Goal: Task Accomplishment & Management: Complete application form

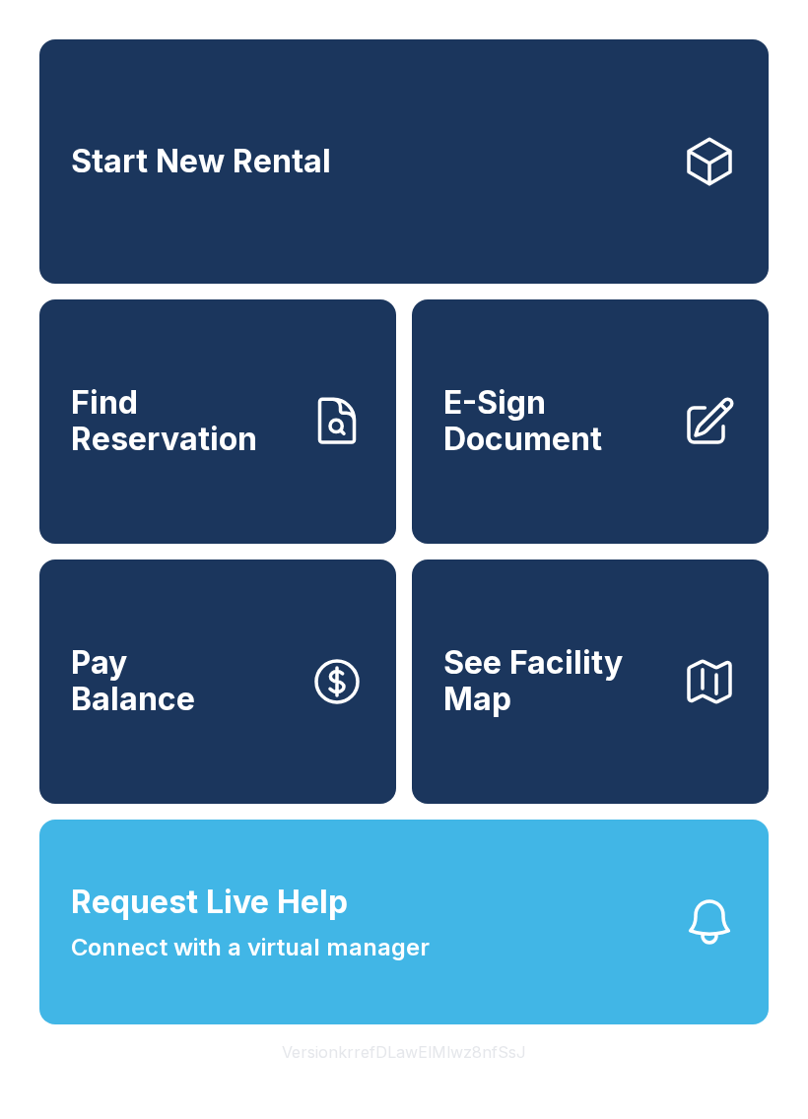
click at [561, 437] on span "E-Sign Document" at bounding box center [554, 421] width 223 height 72
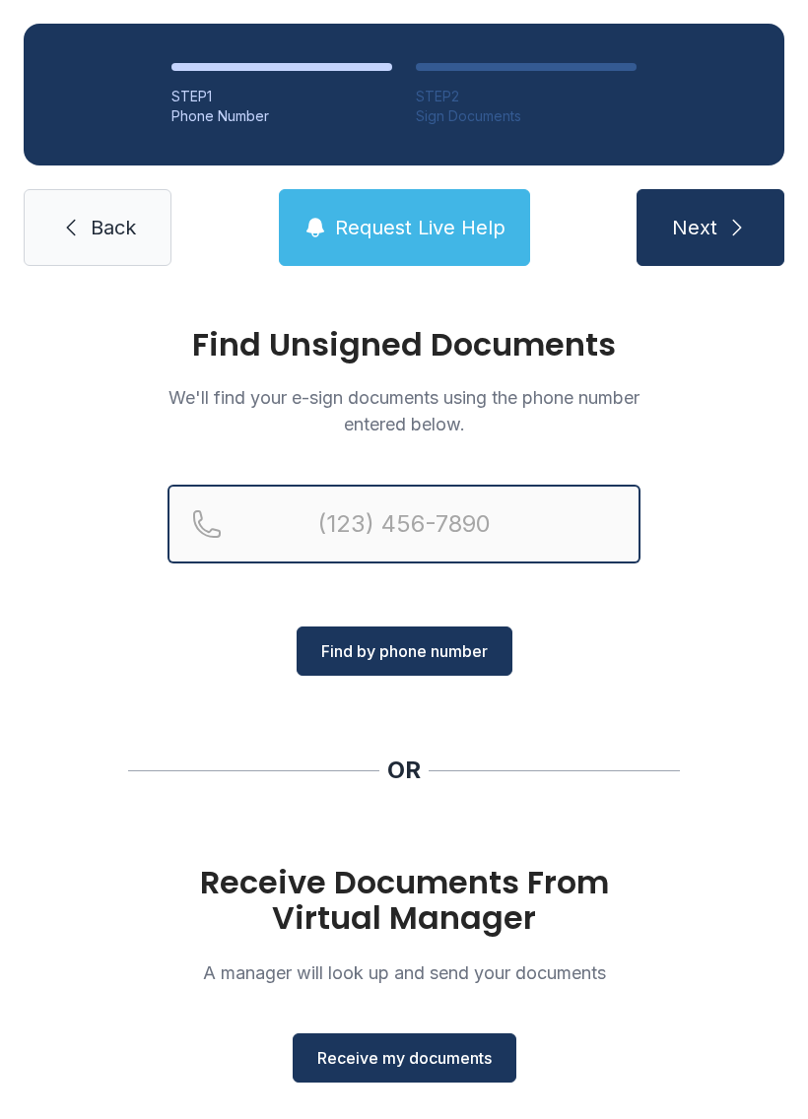
click at [299, 518] on input "Reservation phone number" at bounding box center [404, 524] width 473 height 79
type input "[PHONE_NUMBER]"
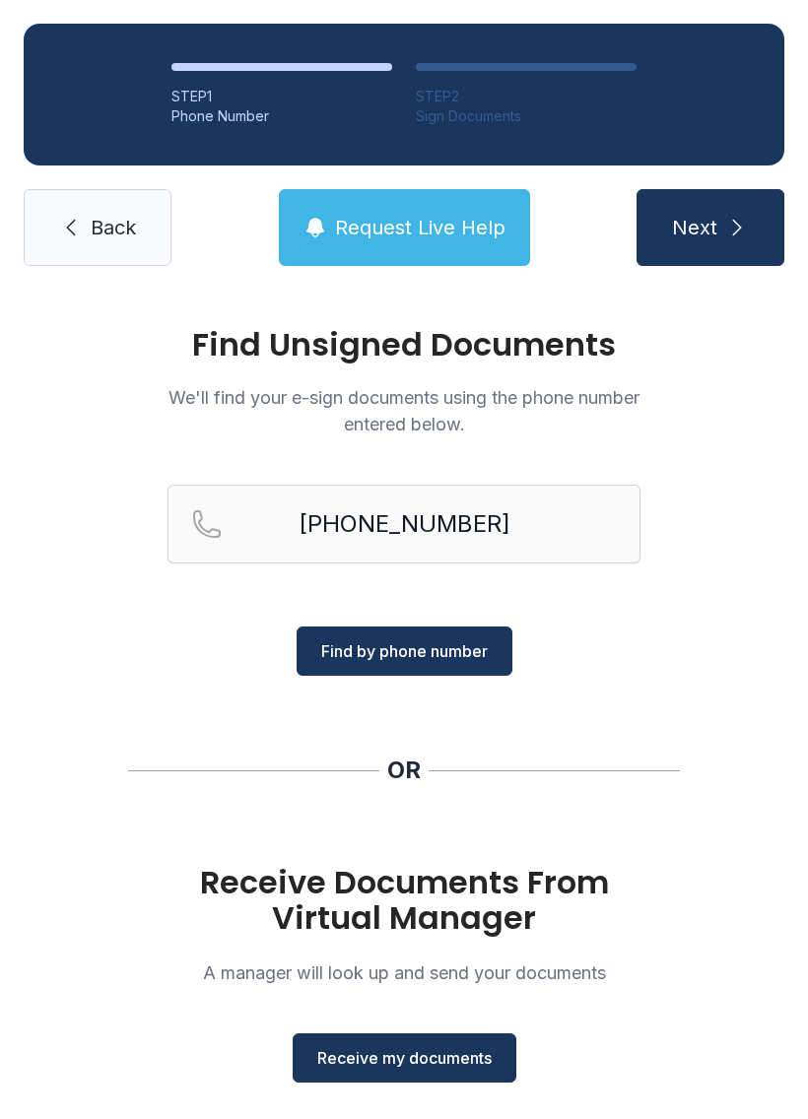
click at [735, 220] on icon "submit" at bounding box center [737, 228] width 24 height 24
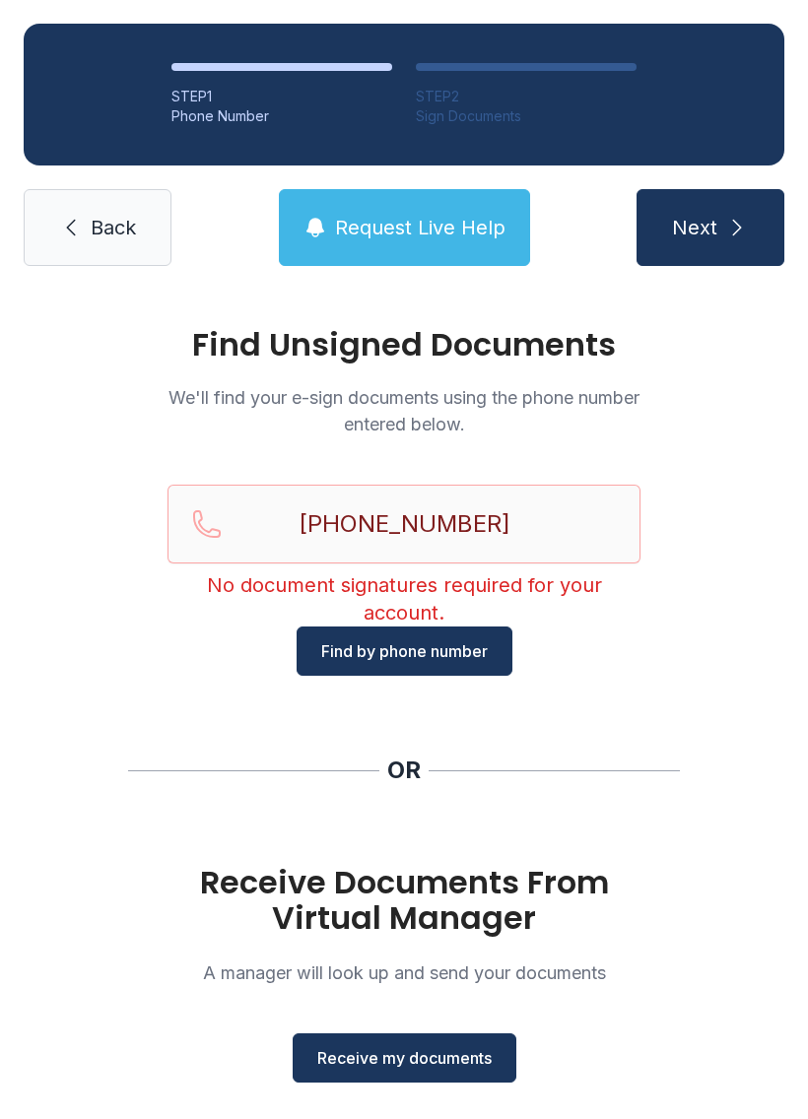
click at [425, 1070] on button "Receive my documents" at bounding box center [405, 1058] width 224 height 49
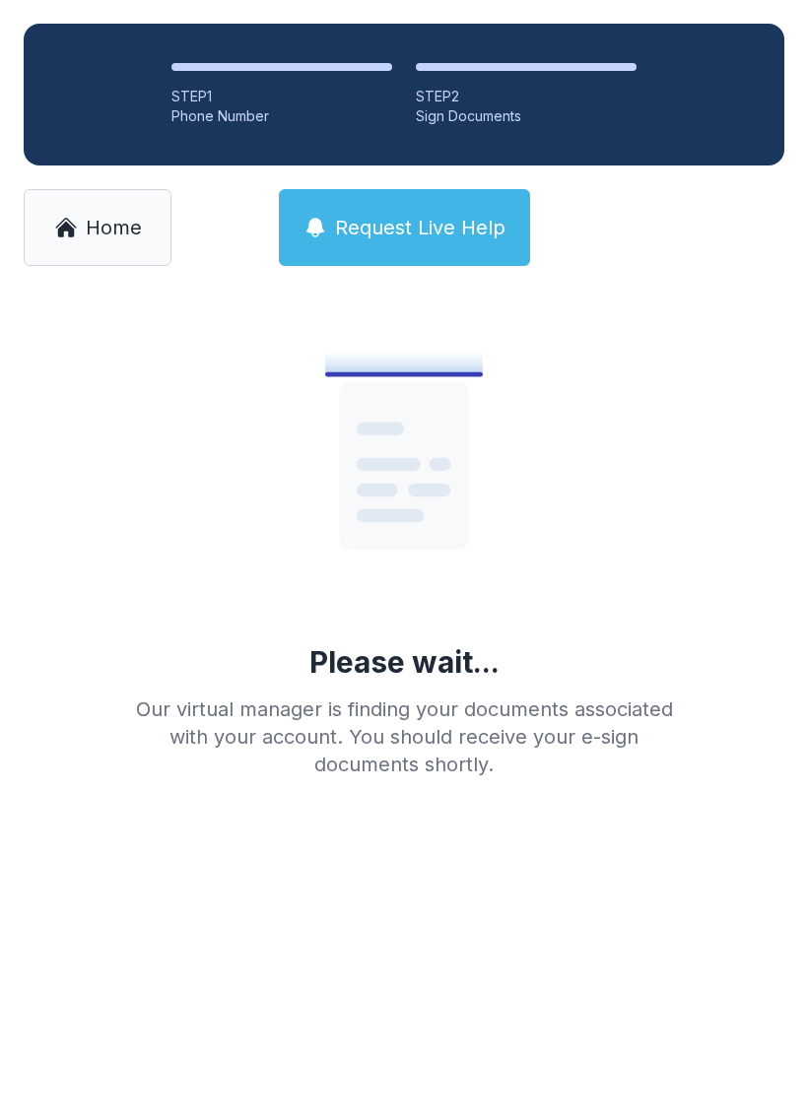
click at [127, 227] on span "Home" at bounding box center [114, 228] width 56 height 28
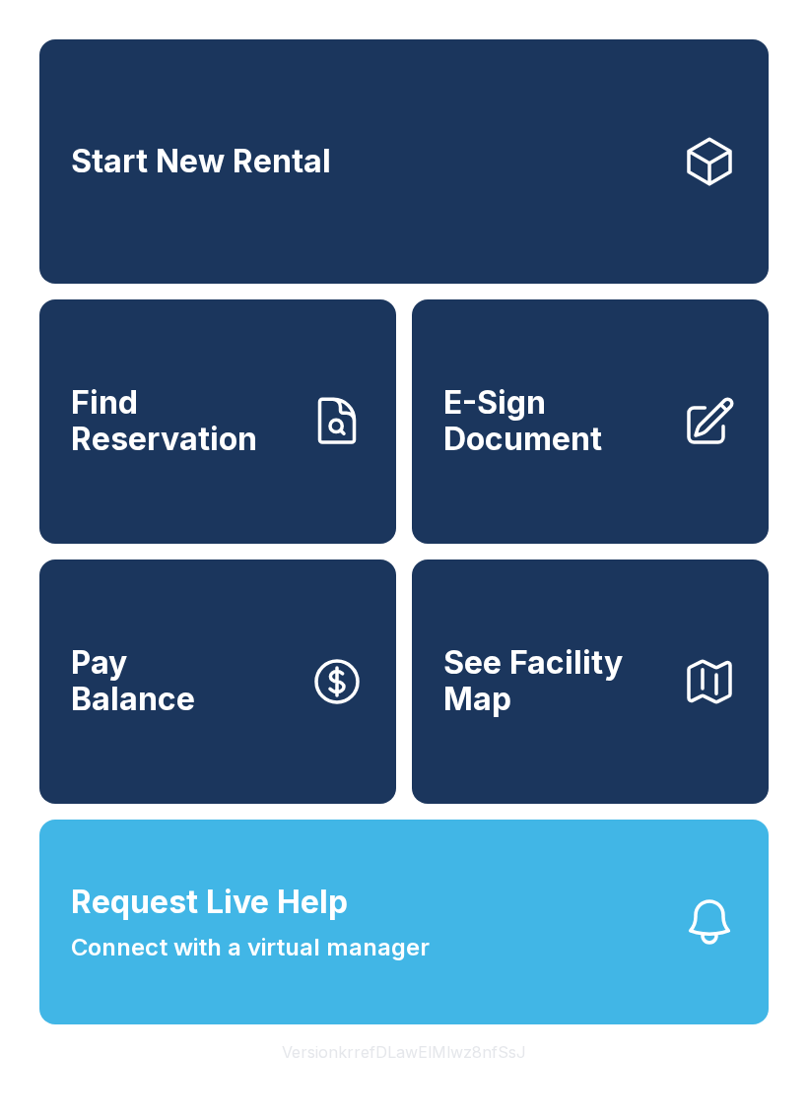
click at [558, 457] on span "E-Sign Document" at bounding box center [554, 421] width 223 height 72
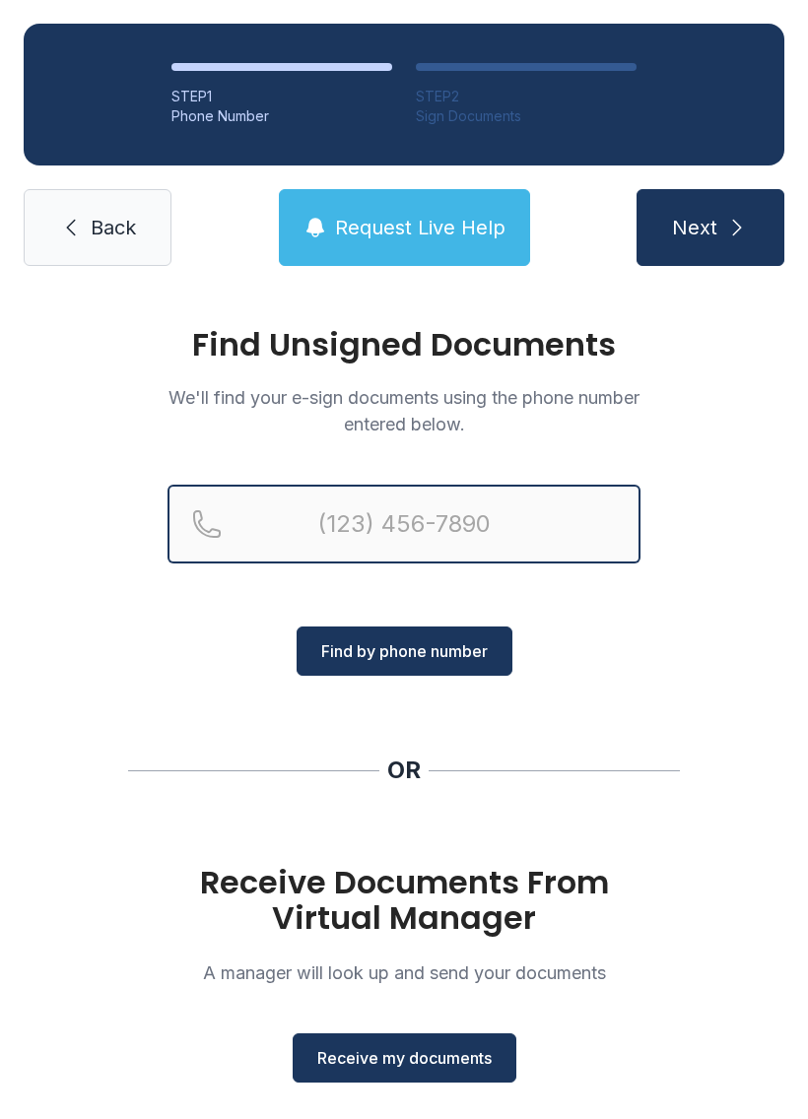
click at [396, 522] on input "Reservation phone number" at bounding box center [404, 524] width 473 height 79
click at [346, 503] on input "(" at bounding box center [404, 524] width 473 height 79
type input "[PHONE_NUMBER]"
click at [709, 228] on button "Next" at bounding box center [711, 227] width 148 height 77
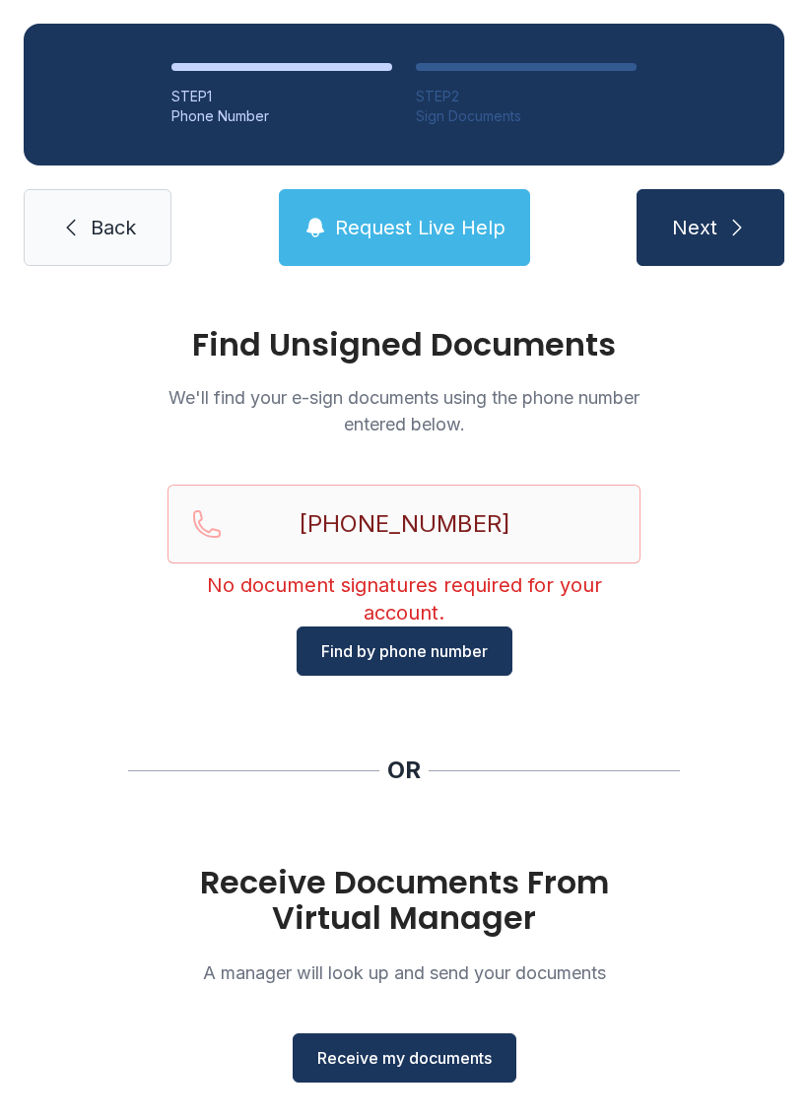
click at [106, 220] on span "Back" at bounding box center [113, 228] width 45 height 28
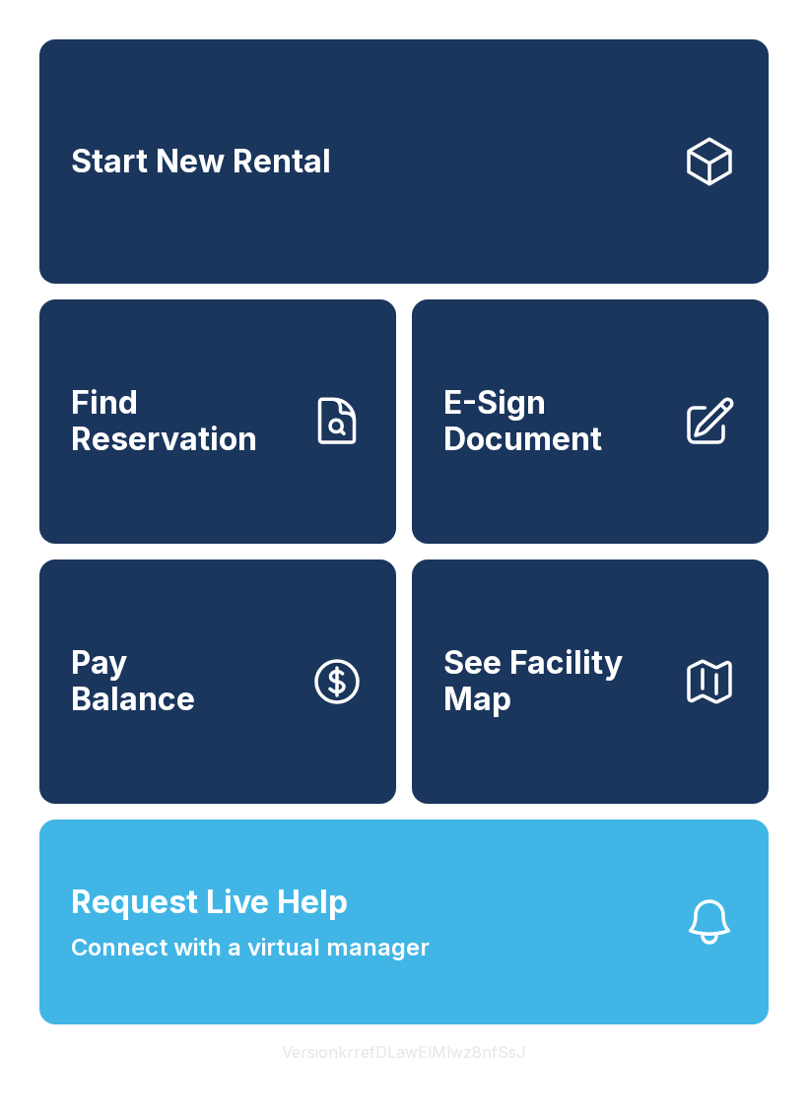
click at [106, 220] on link "Start New Rental" at bounding box center [403, 161] width 729 height 244
